Goal: Information Seeking & Learning: Learn about a topic

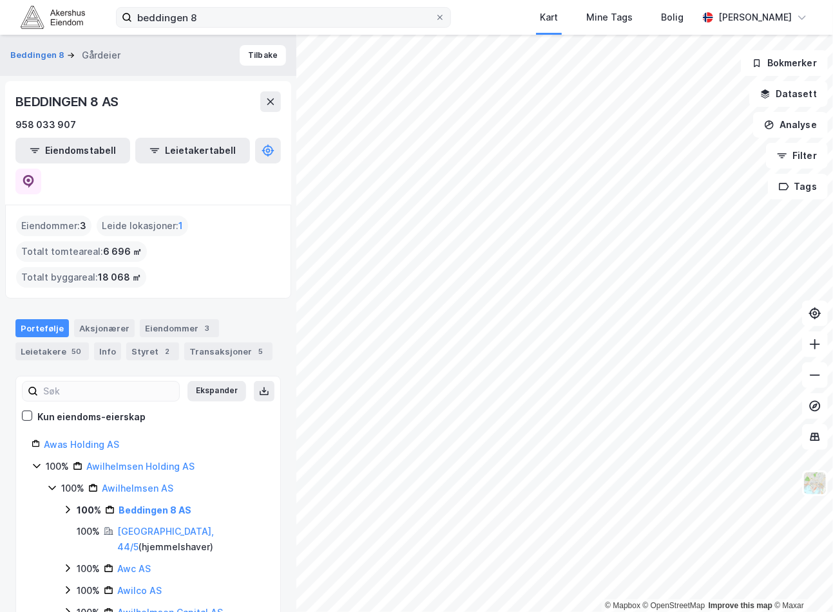
click at [413, 7] on label "beddingen 8" at bounding box center [283, 17] width 335 height 21
click at [413, 8] on input "beddingen 8" at bounding box center [283, 17] width 303 height 19
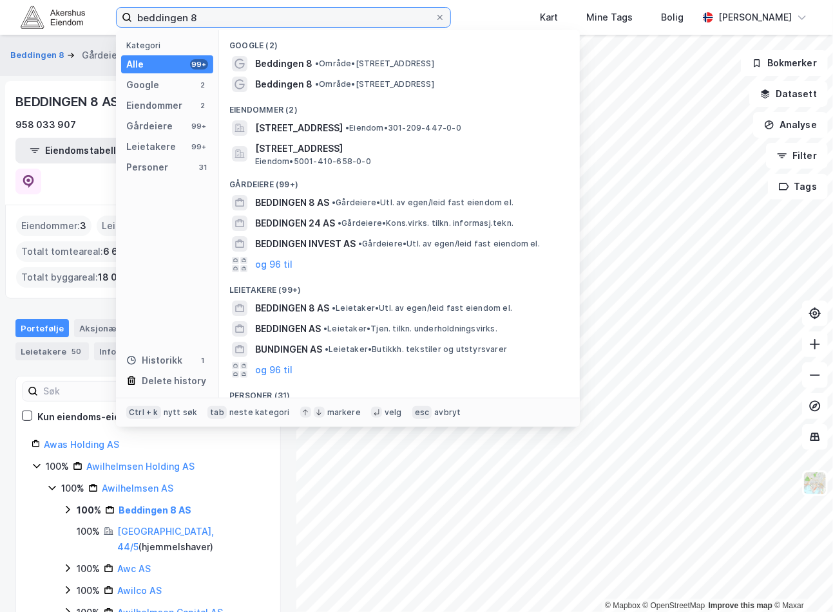
click at [403, 12] on input "beddingen 8" at bounding box center [283, 17] width 303 height 19
paste input "[STREET_ADDRESS]"
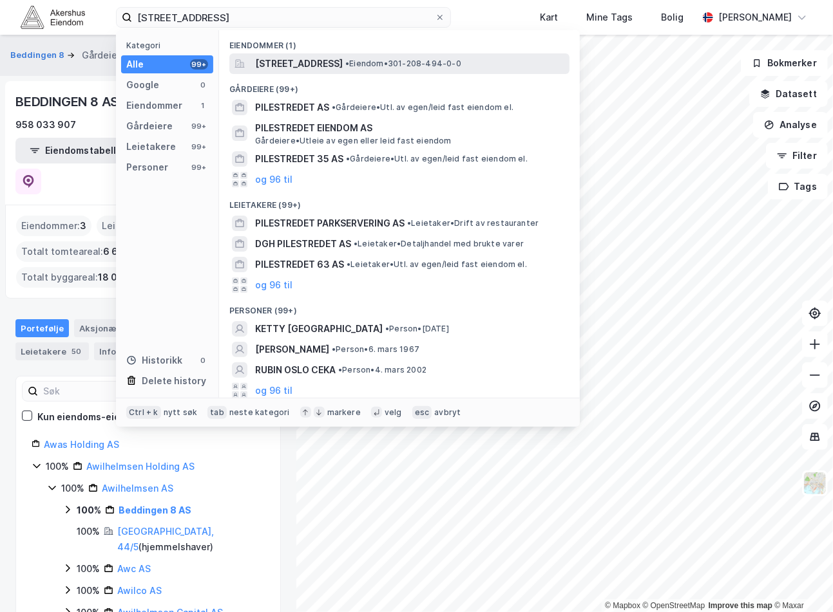
click at [312, 64] on span "[STREET_ADDRESS]" at bounding box center [299, 63] width 88 height 15
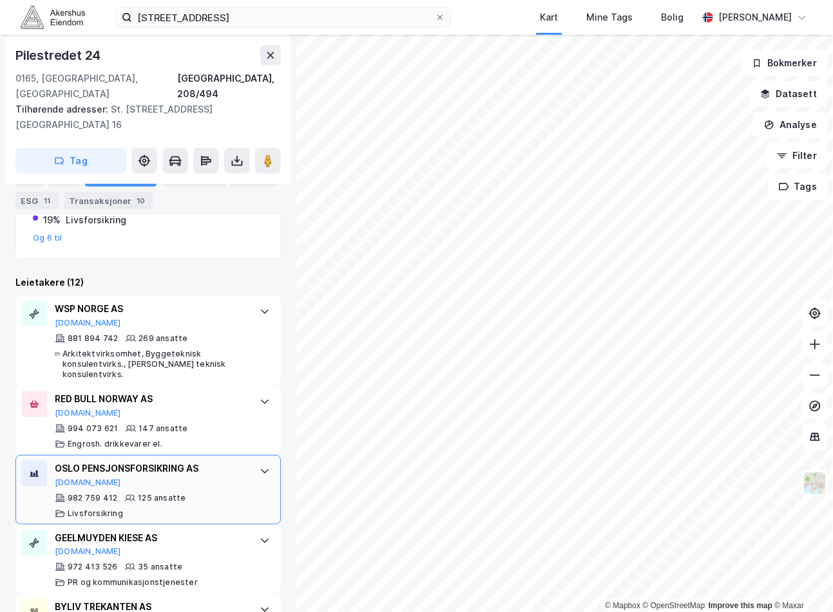
scroll to position [363, 0]
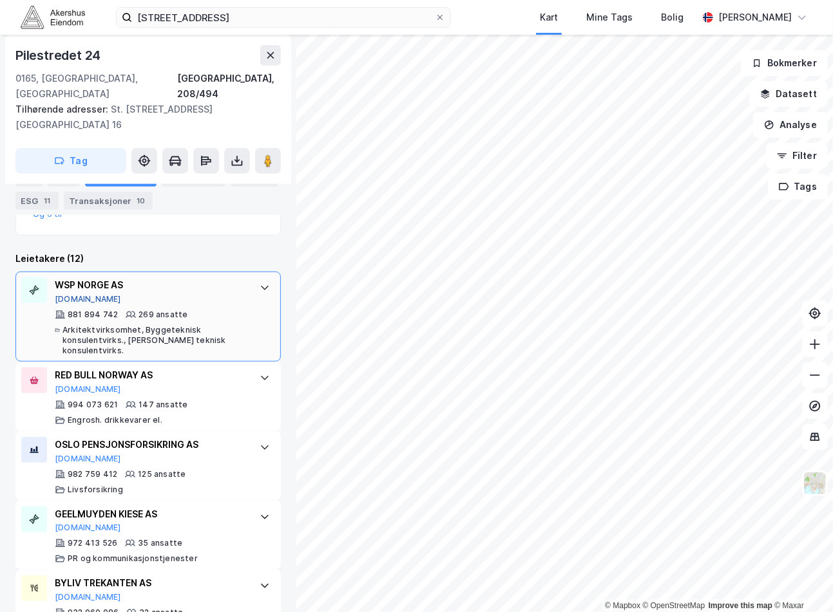
click at [71, 294] on button "[DOMAIN_NAME]" at bounding box center [88, 299] width 66 height 10
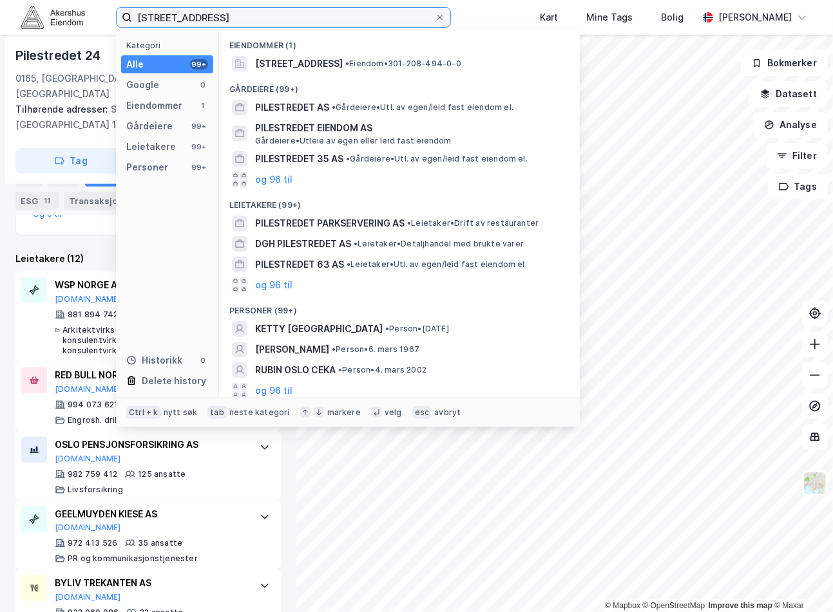
click at [348, 15] on input "[STREET_ADDRESS]" at bounding box center [283, 17] width 303 height 19
paste input "Nedre Vollgate 4, 0158"
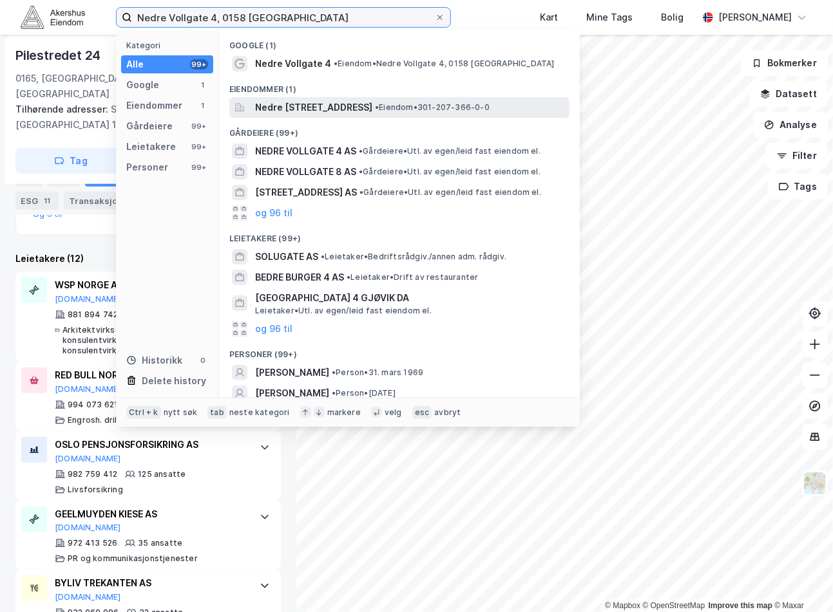
type input "Nedre Vollgate 4, 0158 [GEOGRAPHIC_DATA]"
click at [357, 114] on span "Nedre [STREET_ADDRESS]" at bounding box center [313, 107] width 117 height 15
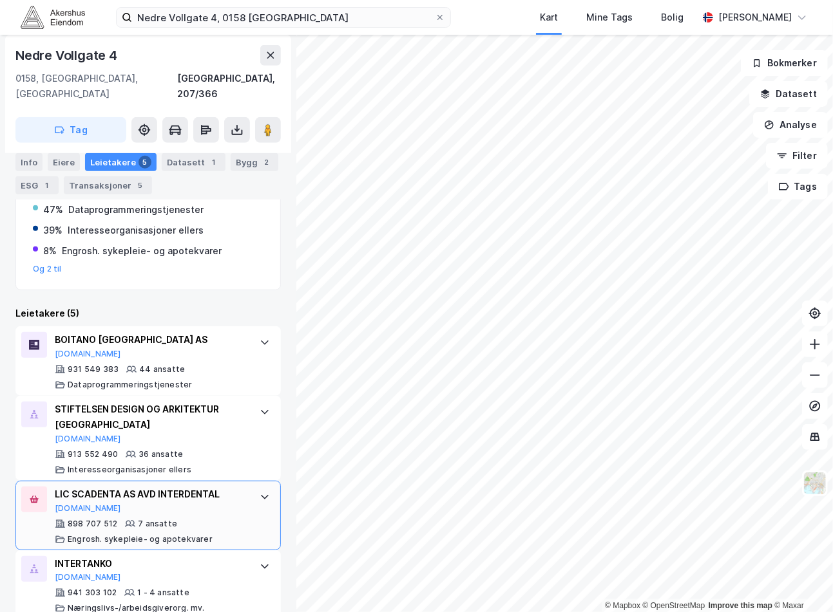
scroll to position [436, 0]
